Goal: Transaction & Acquisition: Purchase product/service

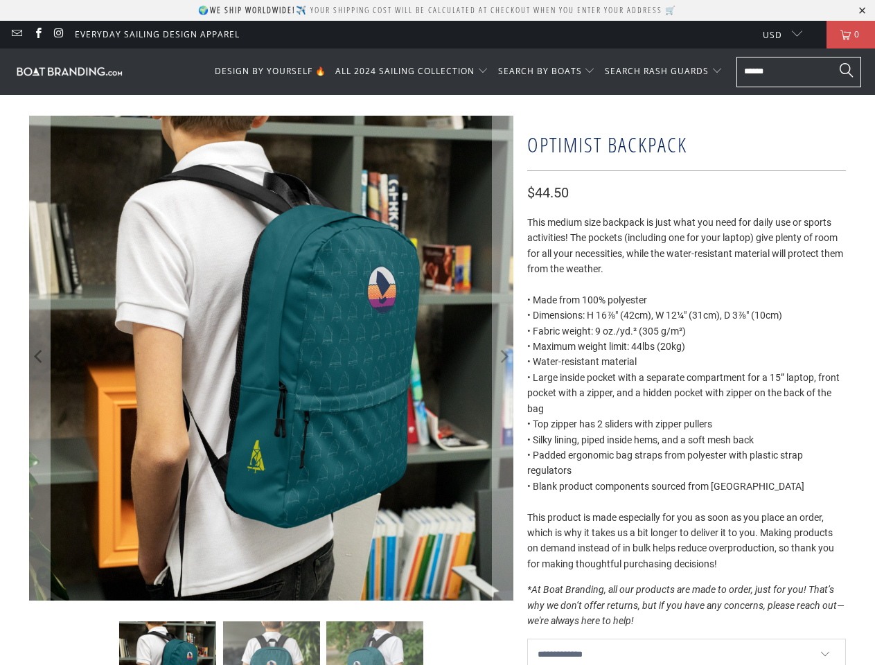
click at [437, 10] on p "🌍 We ship worldwide! ✈️ Your shipping cost will be calculated at checkout when …" at bounding box center [437, 10] width 479 height 12
click at [416, 71] on span "ALL 2024 SAILING COLLECTION" at bounding box center [404, 71] width 139 height 12
click at [550, 71] on span "SEARCH BY BOATS" at bounding box center [540, 71] width 84 height 12
click at [665, 71] on span "SEARCH RASH GUARDS" at bounding box center [657, 71] width 104 height 12
click at [40, 358] on icon "Previous" at bounding box center [39, 358] width 13 height 291
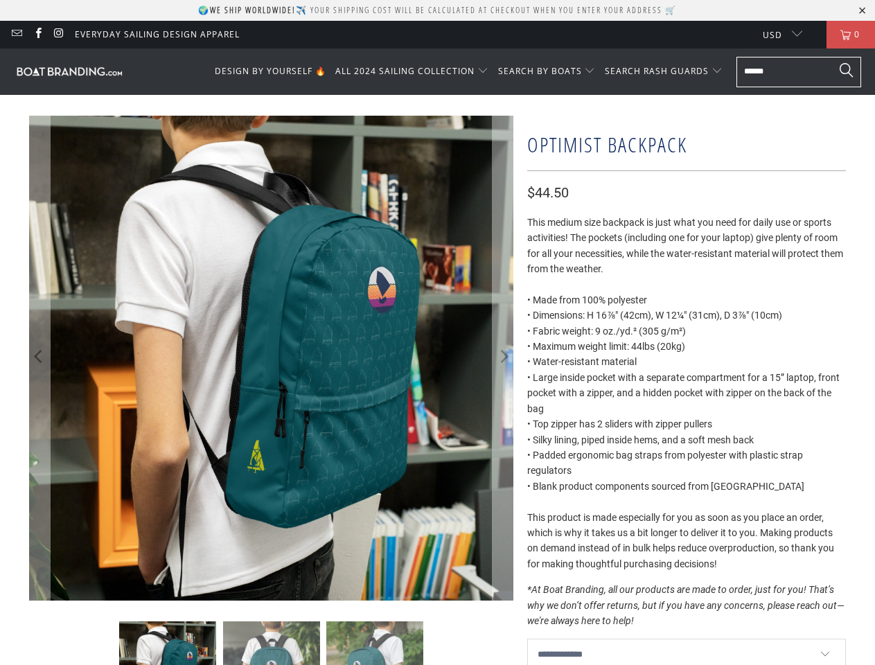
click at [503, 358] on icon "Next" at bounding box center [503, 358] width 13 height 291
click at [272, 643] on img at bounding box center [271, 670] width 97 height 97
click at [168, 643] on img at bounding box center [167, 670] width 97 height 97
click at [272, 643] on img at bounding box center [271, 670] width 97 height 97
click at [375, 643] on img at bounding box center [374, 670] width 97 height 97
